Goal: Information Seeking & Learning: Learn about a topic

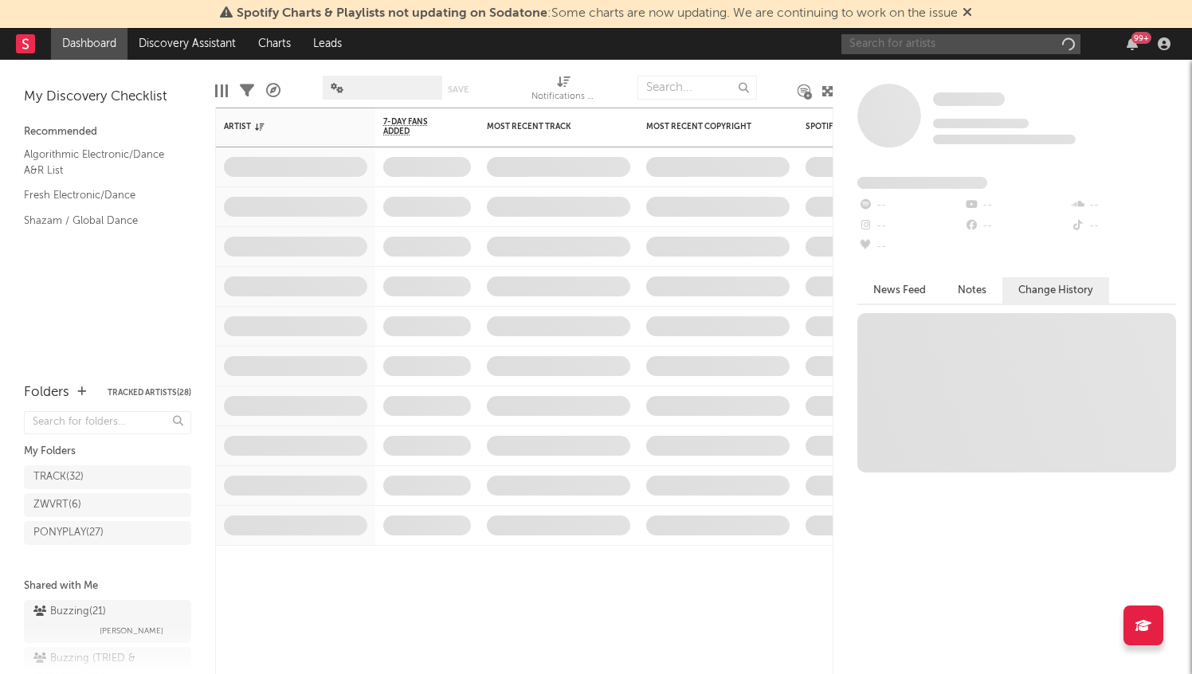
click at [957, 43] on input "text" at bounding box center [960, 44] width 239 height 20
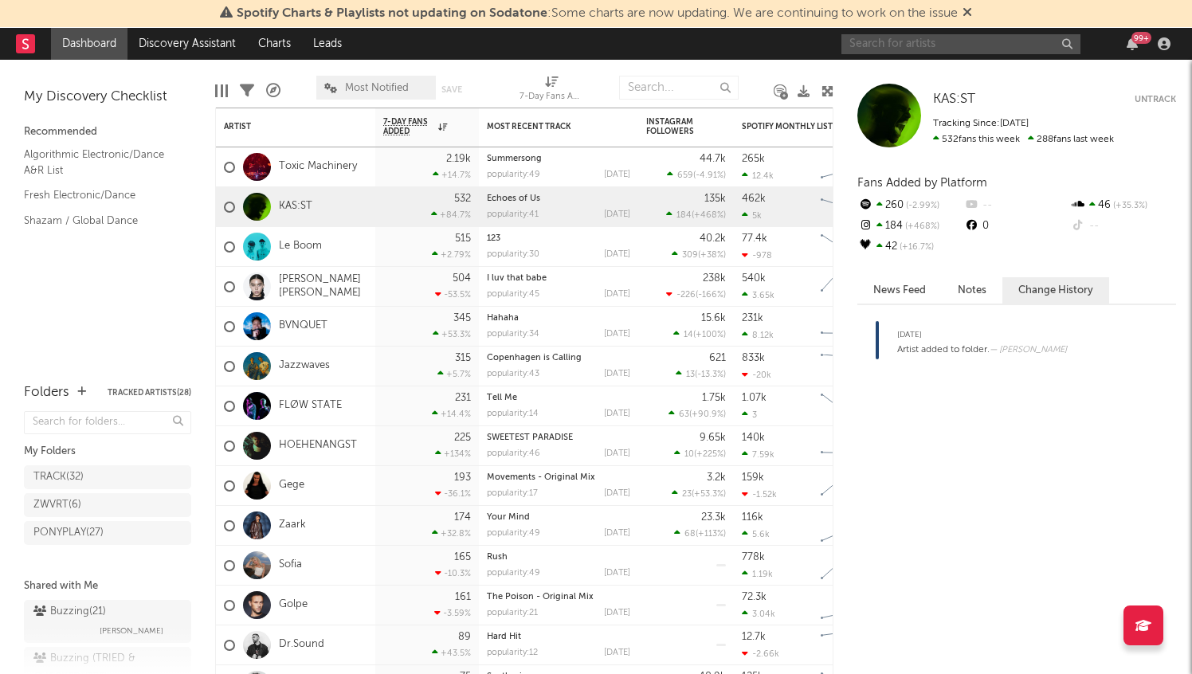
click at [949, 52] on input "text" at bounding box center [960, 44] width 239 height 20
type input "bbyx"
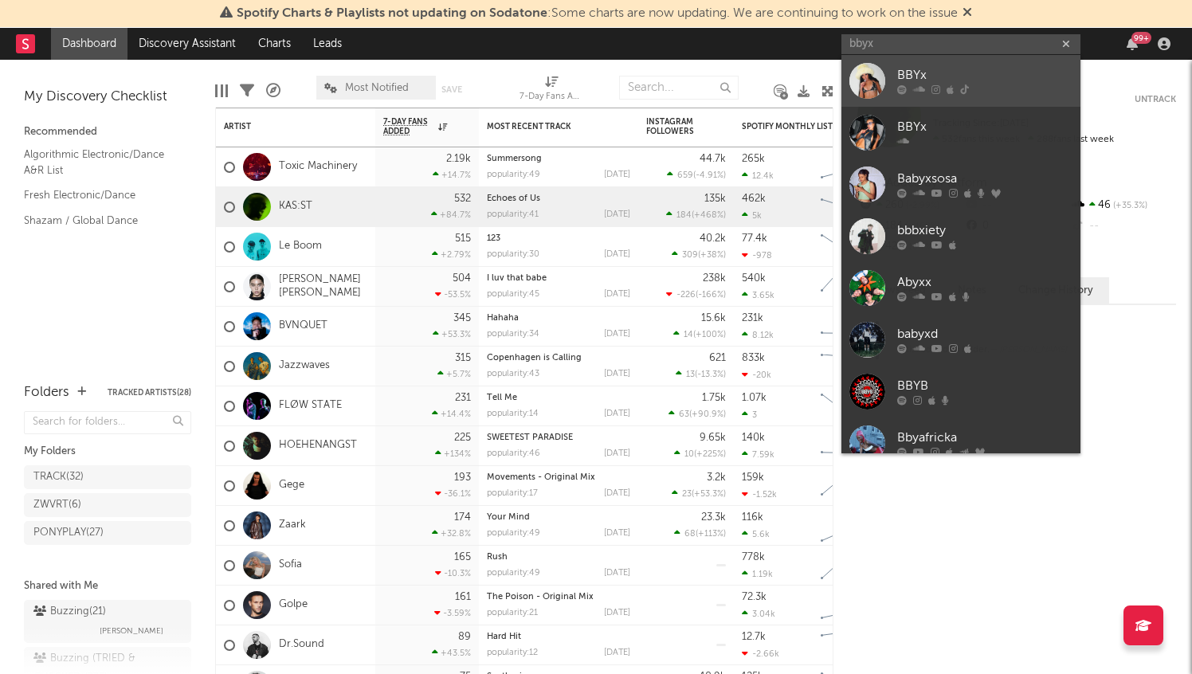
click at [978, 75] on div "BBYx" at bounding box center [984, 75] width 175 height 19
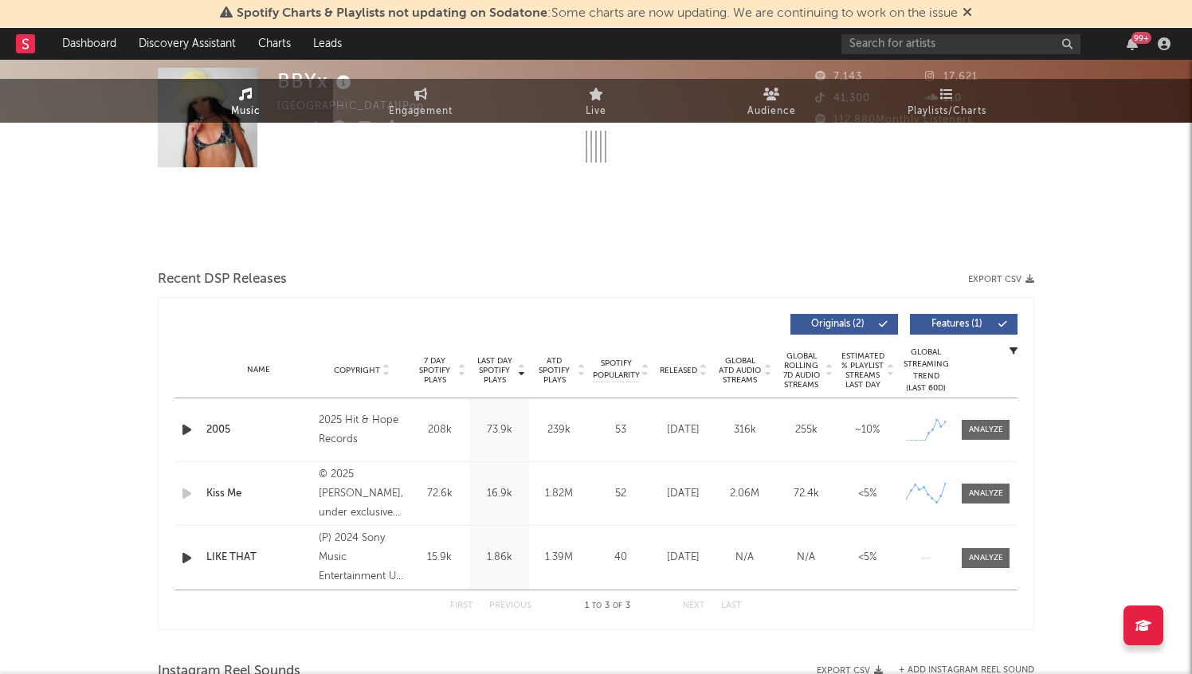
select select "6m"
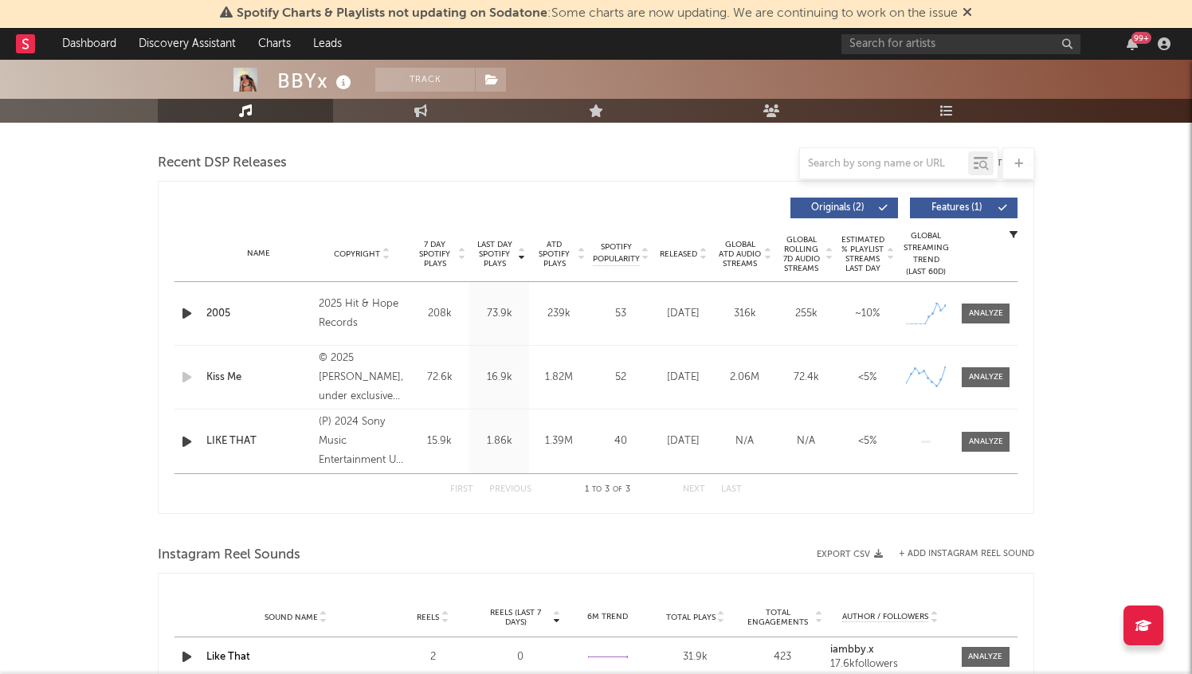
scroll to position [468, 0]
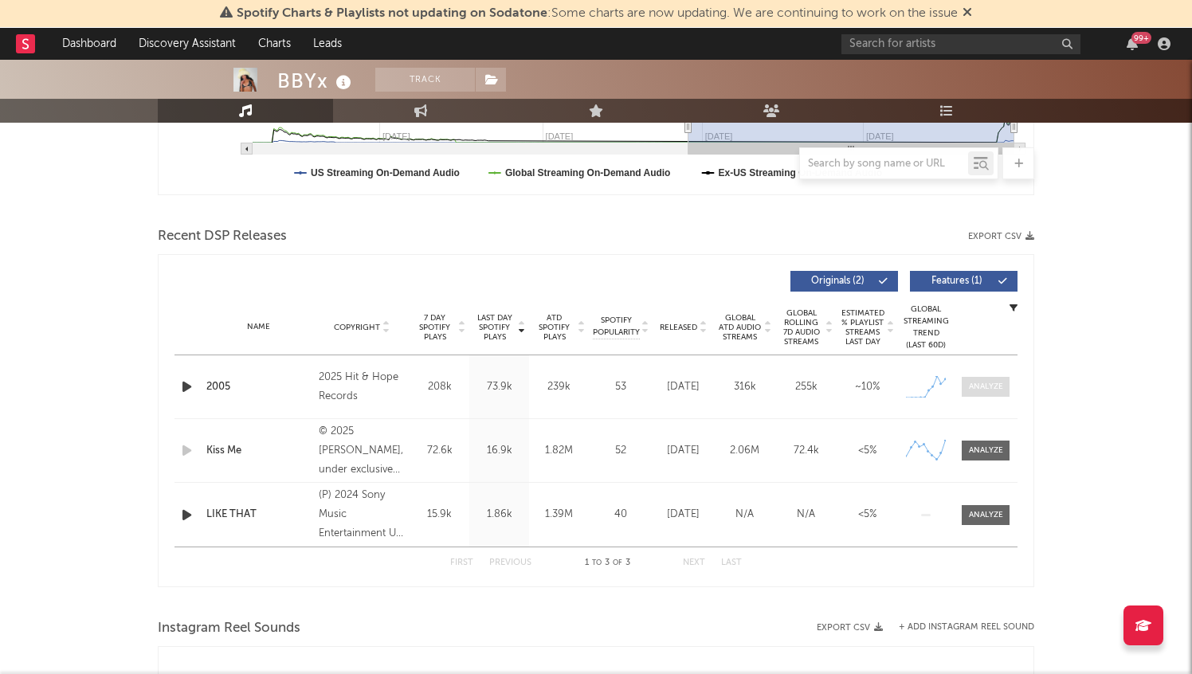
click at [997, 379] on span at bounding box center [985, 387] width 48 height 20
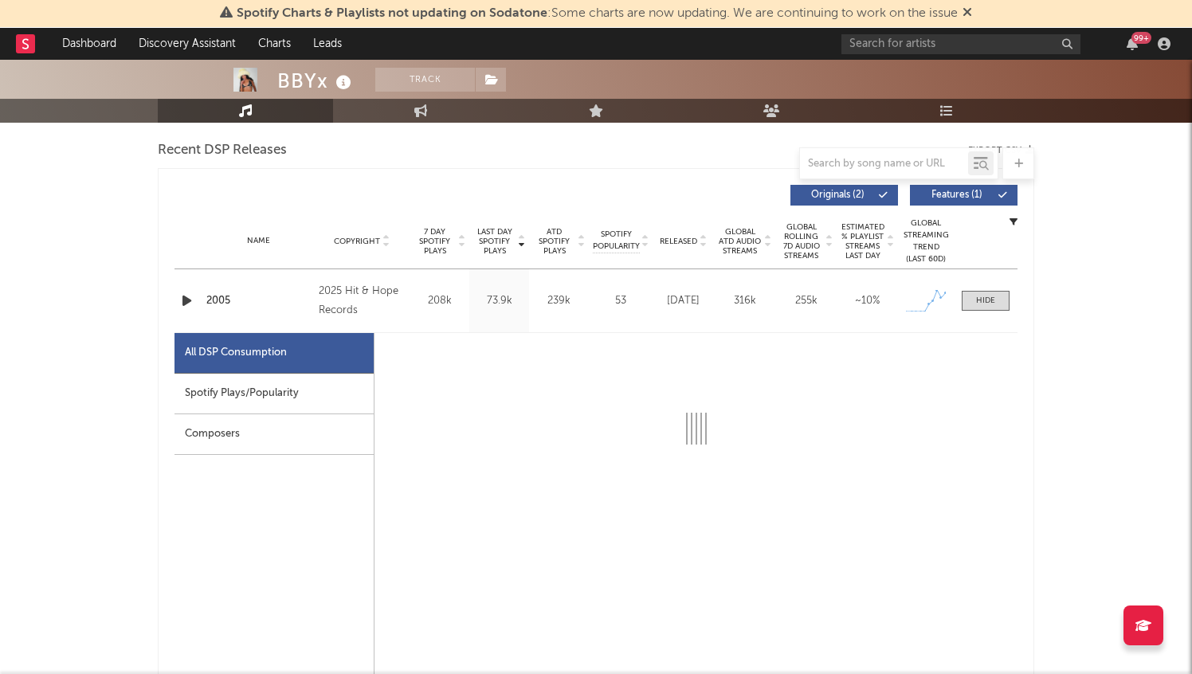
select select "1w"
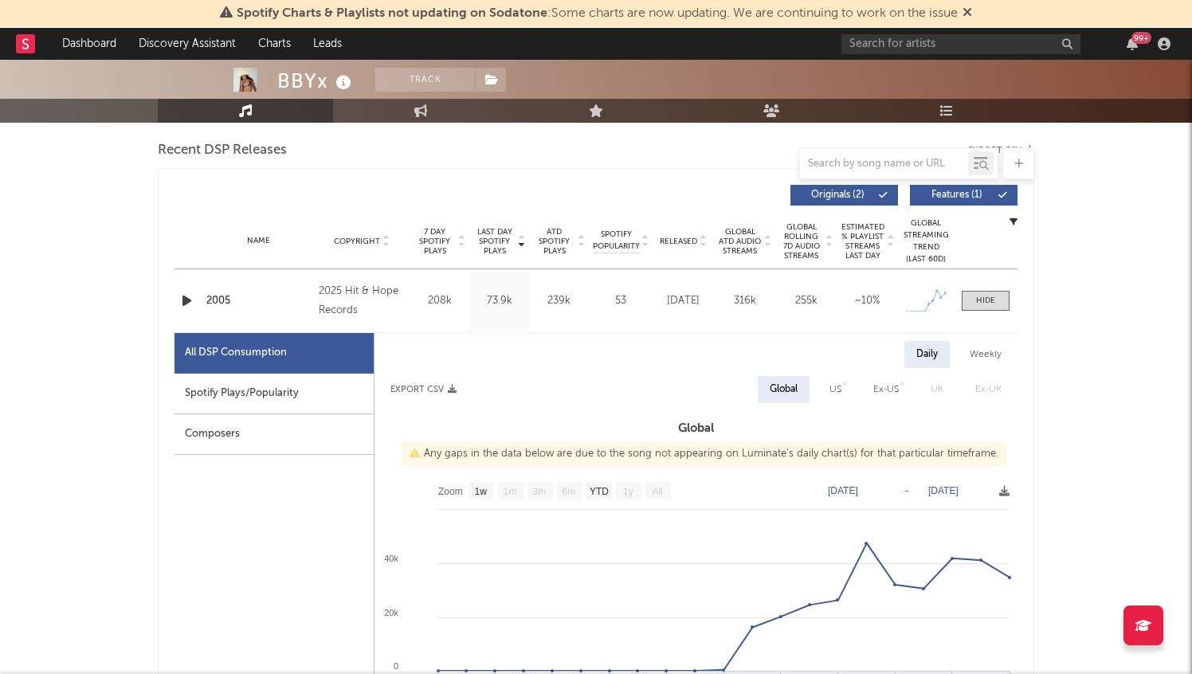
scroll to position [570, 0]
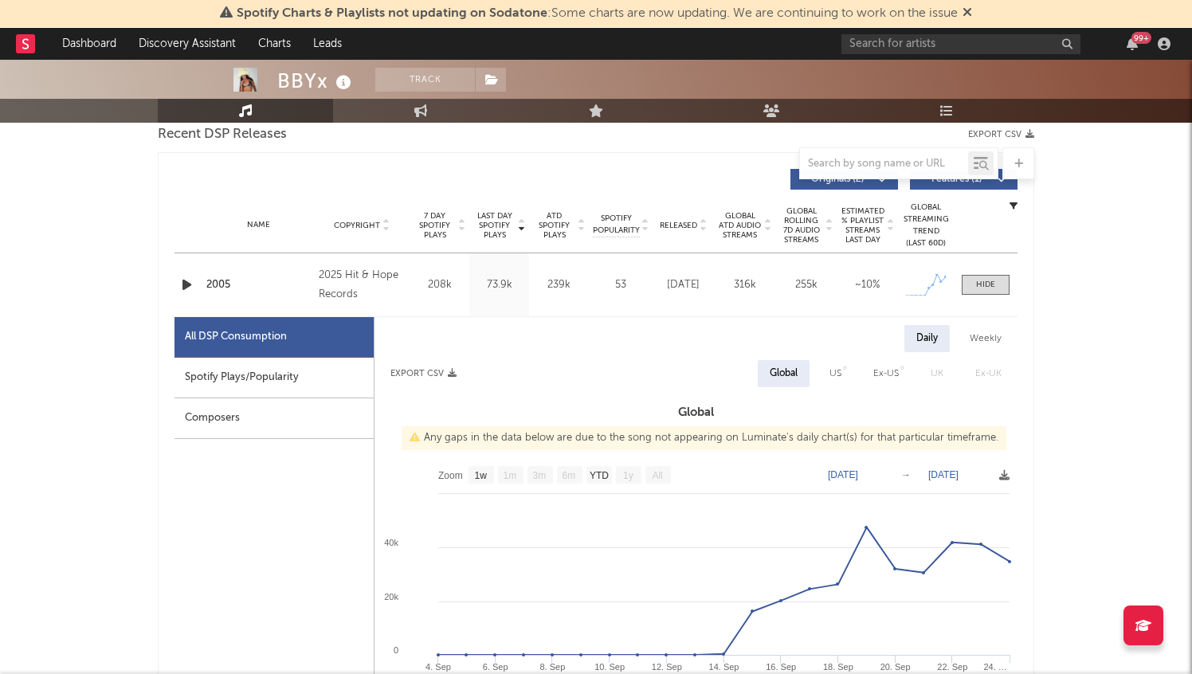
click at [307, 378] on div "Spotify Plays/Popularity" at bounding box center [273, 378] width 199 height 41
select select "1w"
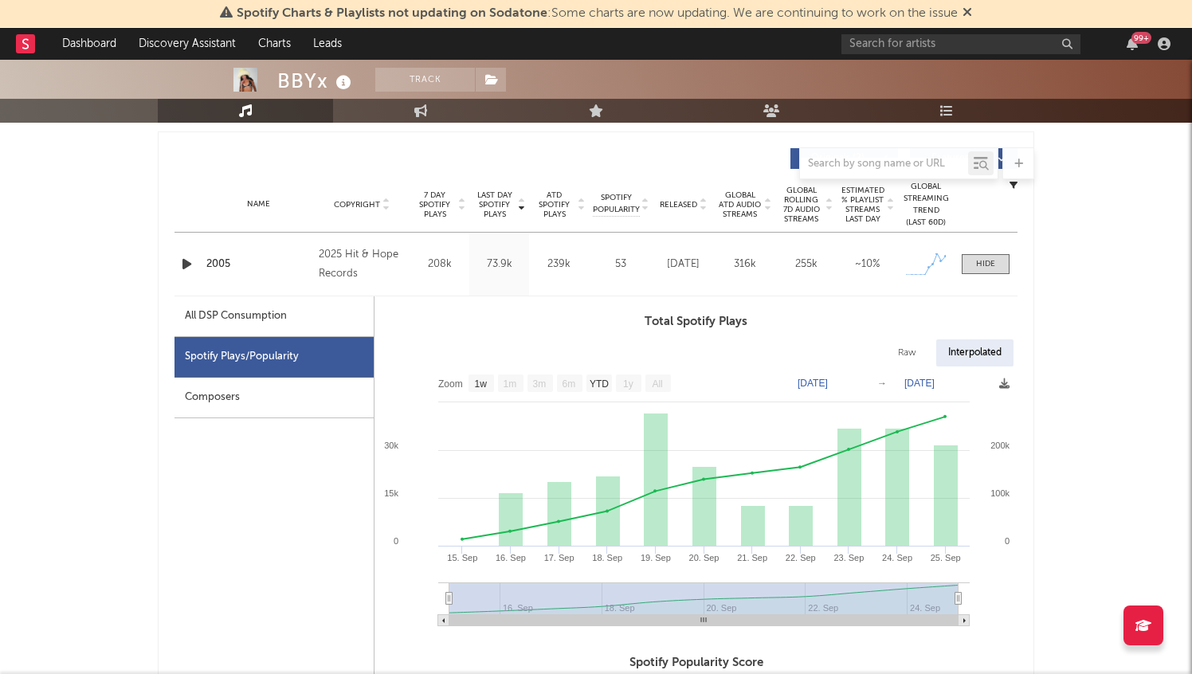
scroll to position [604, 0]
